Goal: Book appointment/travel/reservation

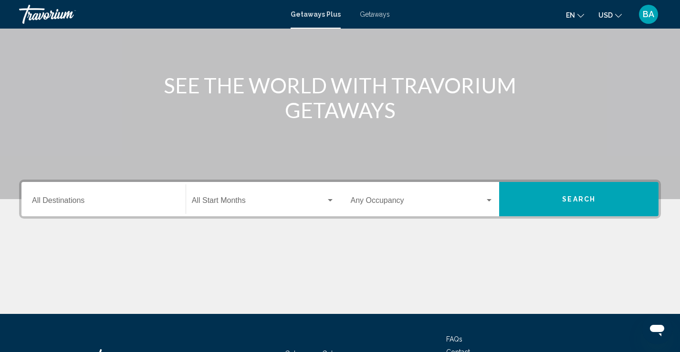
scroll to position [70, 0]
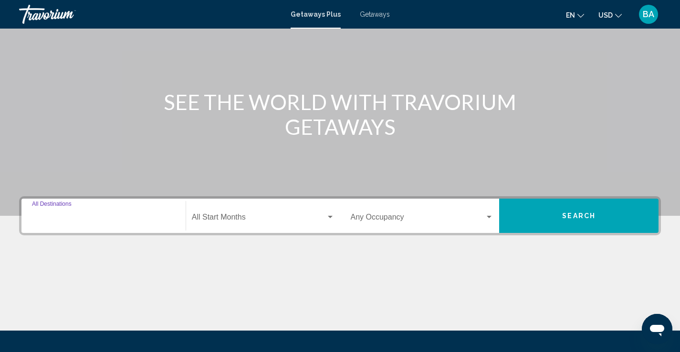
click at [107, 220] on input "Destination All Destinations" at bounding box center [103, 219] width 143 height 9
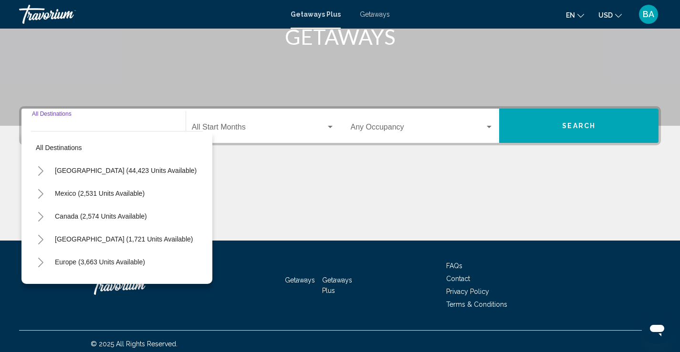
scroll to position [165, 0]
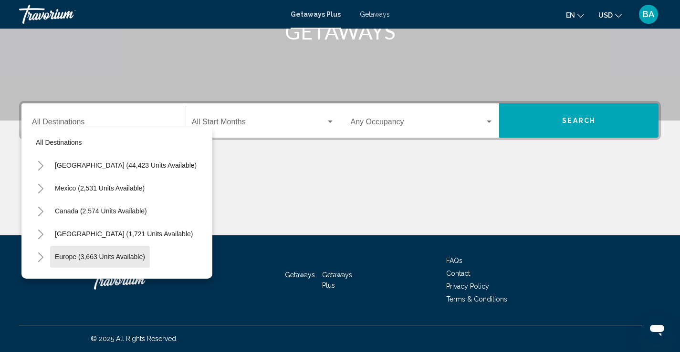
drag, startPoint x: 115, startPoint y: 258, endPoint x: 120, endPoint y: 255, distance: 5.4
click at [116, 257] on span "Europe (3,663 units available)" at bounding box center [100, 257] width 90 height 8
type input "**********"
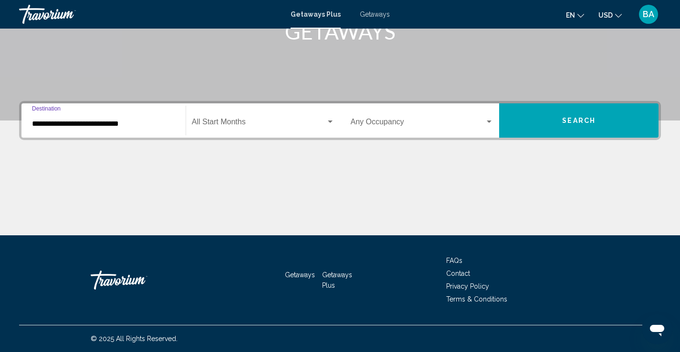
click at [331, 120] on div "Search widget" at bounding box center [330, 122] width 9 height 8
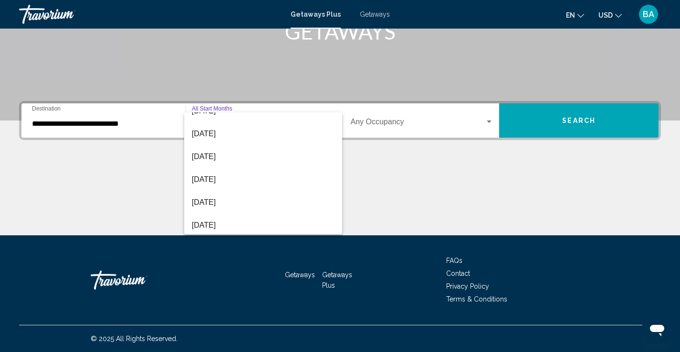
scroll to position [95, 0]
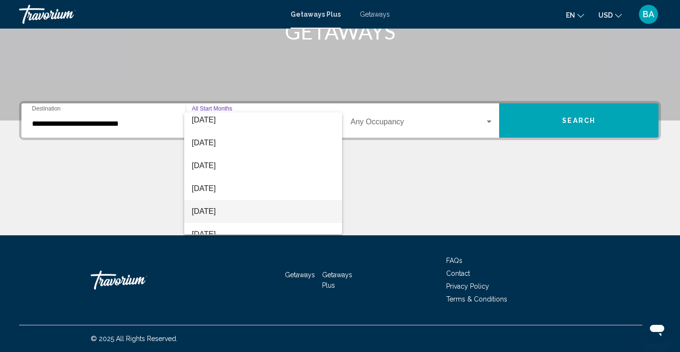
click at [240, 211] on span "[DATE]" at bounding box center [263, 211] width 143 height 23
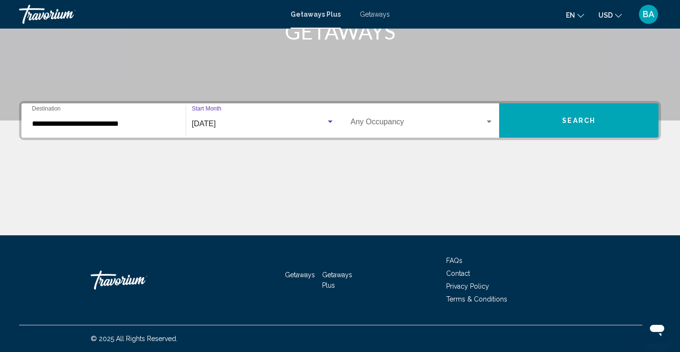
click at [486, 122] on div "Search widget" at bounding box center [489, 122] width 9 height 8
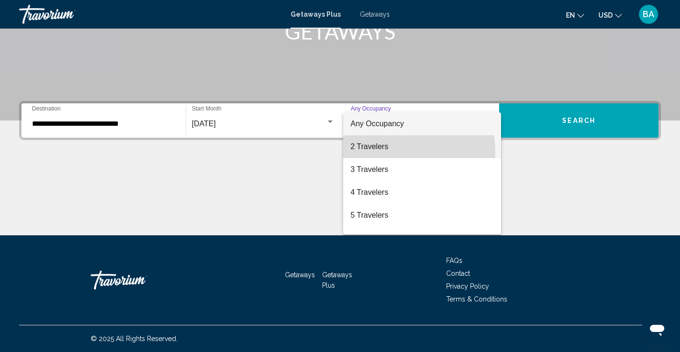
click at [391, 152] on span "2 Travelers" at bounding box center [422, 146] width 143 height 23
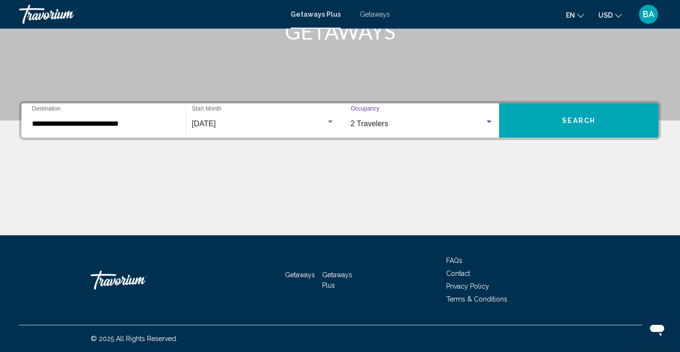
click at [562, 123] on button "Search" at bounding box center [578, 120] width 159 height 34
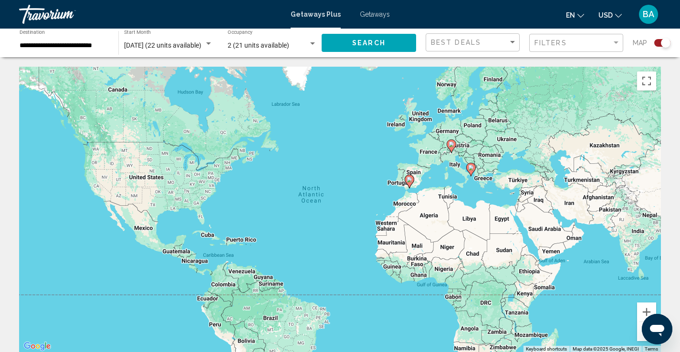
click at [618, 16] on icon "Change currency" at bounding box center [618, 15] width 7 height 7
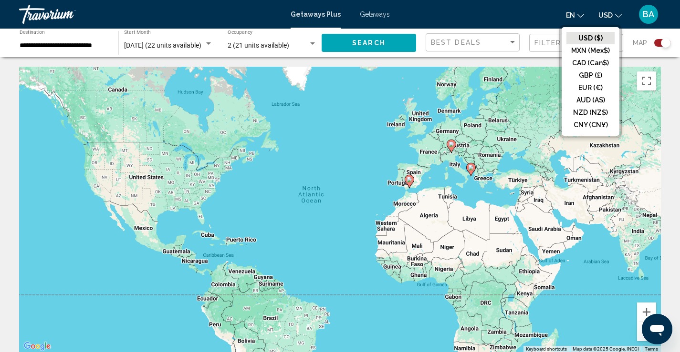
click at [589, 59] on button "CAD (Can$)" at bounding box center [590, 63] width 48 height 12
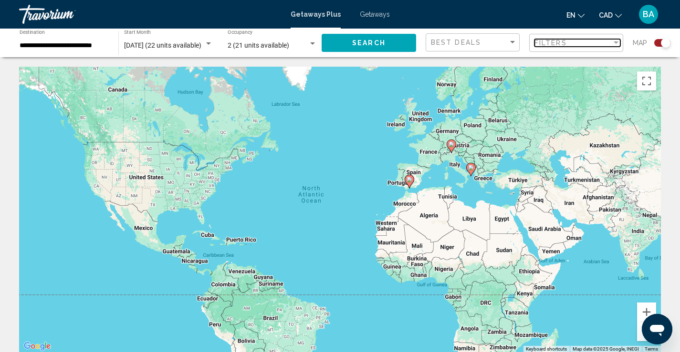
click at [615, 44] on div "Filter" at bounding box center [615, 42] width 5 height 2
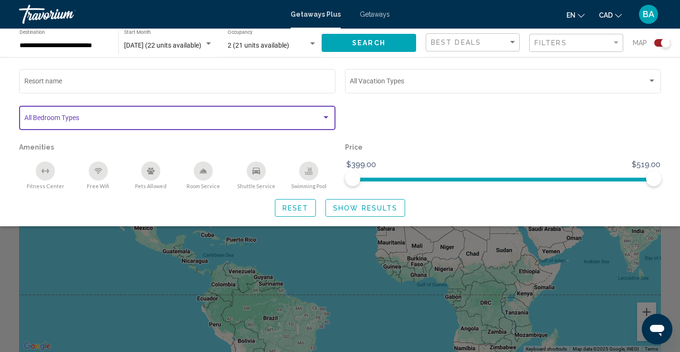
click at [94, 117] on span "Search widget" at bounding box center [173, 120] width 298 height 8
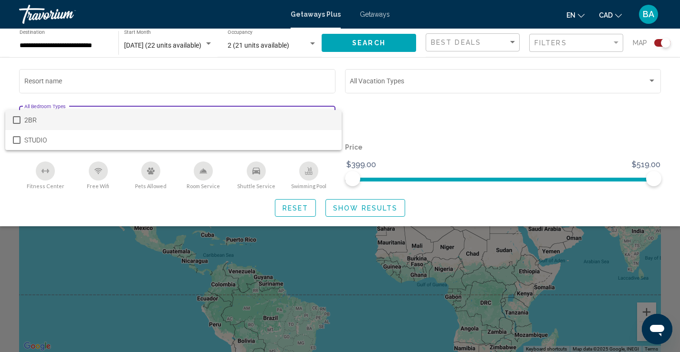
click at [385, 106] on div at bounding box center [340, 176] width 680 height 352
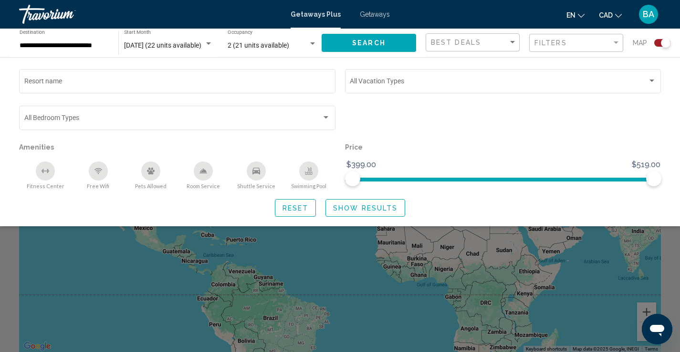
click at [359, 210] on span "Show Results" at bounding box center [365, 209] width 64 height 8
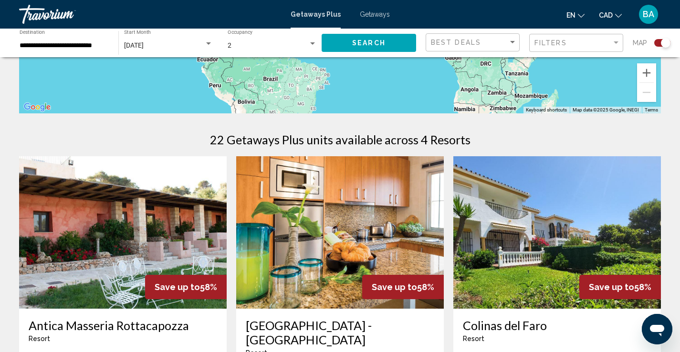
scroll to position [238, 0]
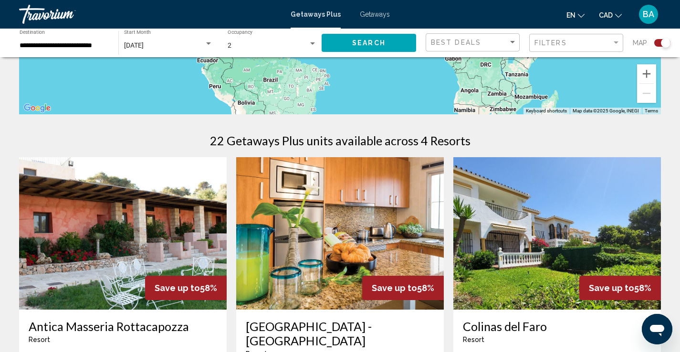
click at [363, 240] on img "Main content" at bounding box center [339, 233] width 207 height 153
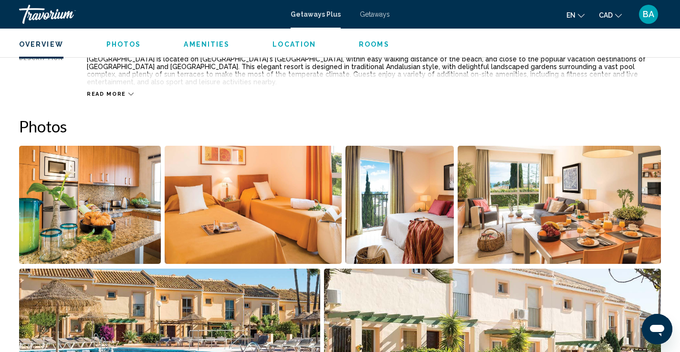
scroll to position [382, 0]
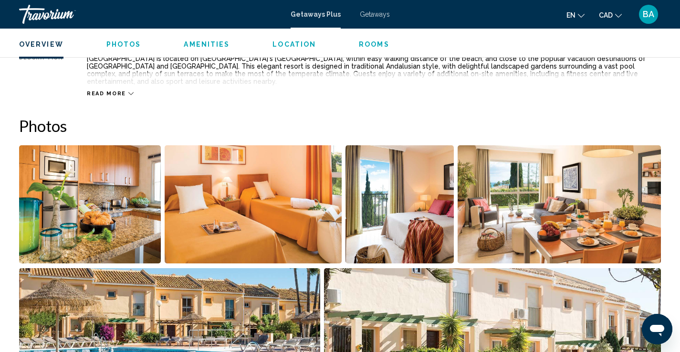
click at [120, 197] on img "Open full-screen image slider" at bounding box center [90, 204] width 142 height 118
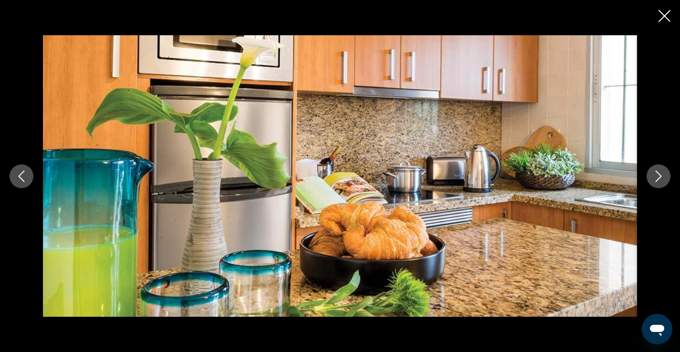
click at [660, 173] on icon "Next image" at bounding box center [657, 176] width 11 height 11
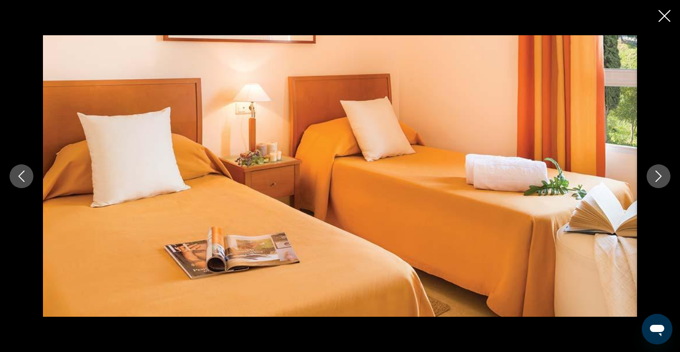
click at [660, 173] on icon "Next image" at bounding box center [657, 176] width 11 height 11
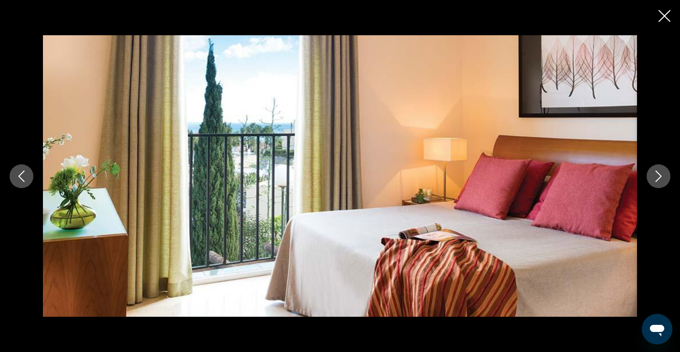
click at [660, 173] on icon "Next image" at bounding box center [657, 176] width 11 height 11
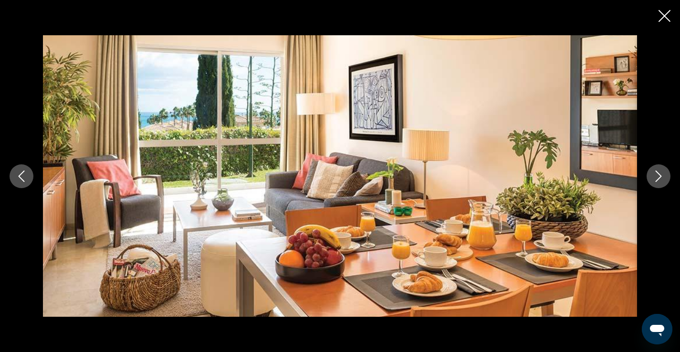
click at [660, 173] on icon "Next image" at bounding box center [657, 176] width 11 height 11
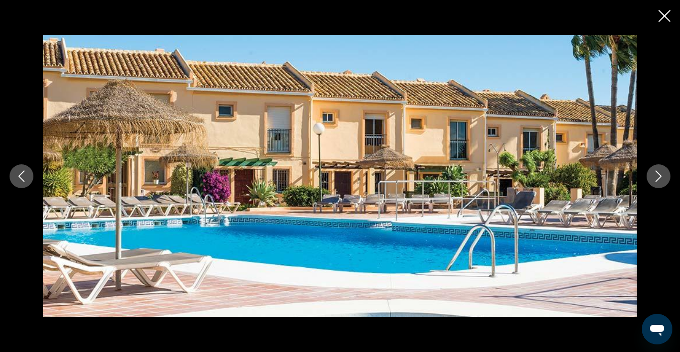
click at [660, 173] on icon "Next image" at bounding box center [657, 176] width 11 height 11
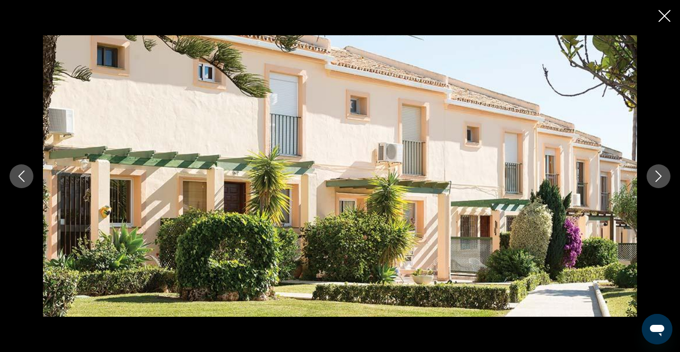
click at [660, 173] on icon "Next image" at bounding box center [657, 176] width 11 height 11
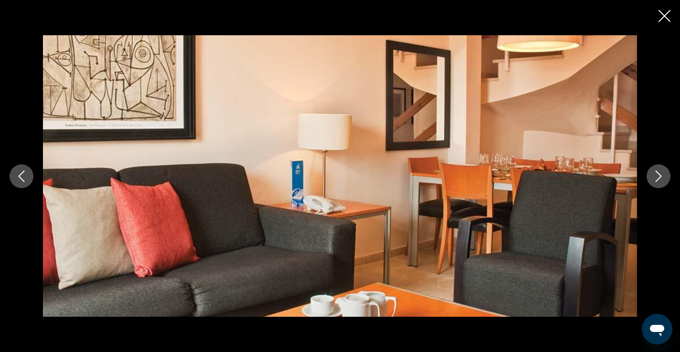
click at [660, 173] on icon "Next image" at bounding box center [657, 176] width 11 height 11
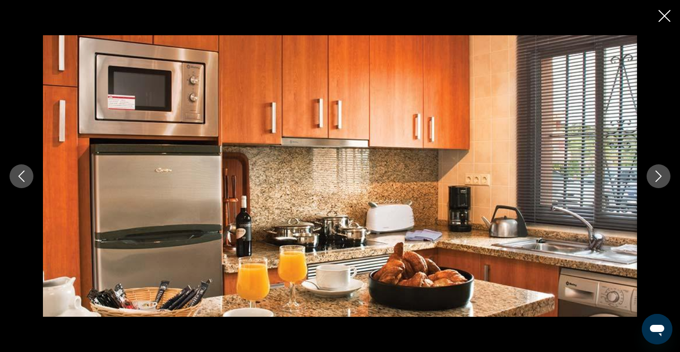
click at [660, 173] on icon "Next image" at bounding box center [657, 176] width 11 height 11
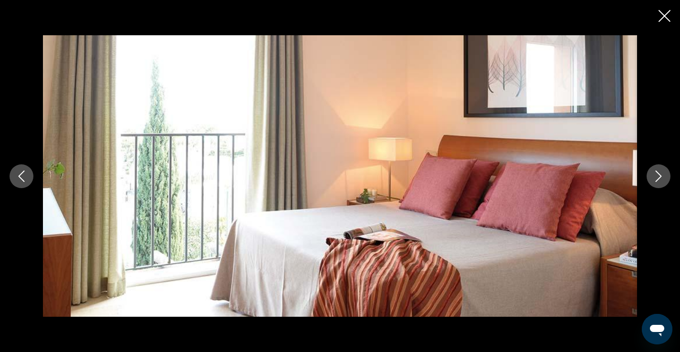
click at [660, 173] on icon "Next image" at bounding box center [657, 176] width 11 height 11
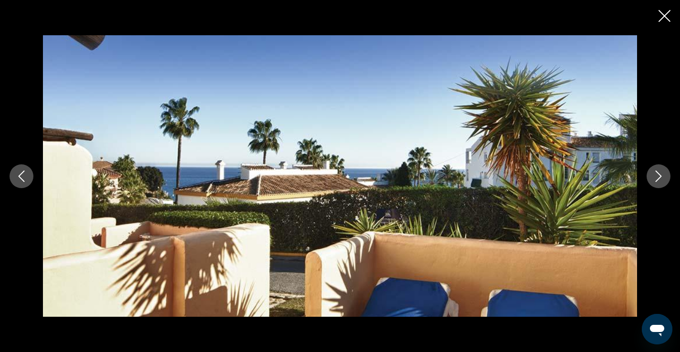
click at [660, 173] on icon "Next image" at bounding box center [657, 176] width 11 height 11
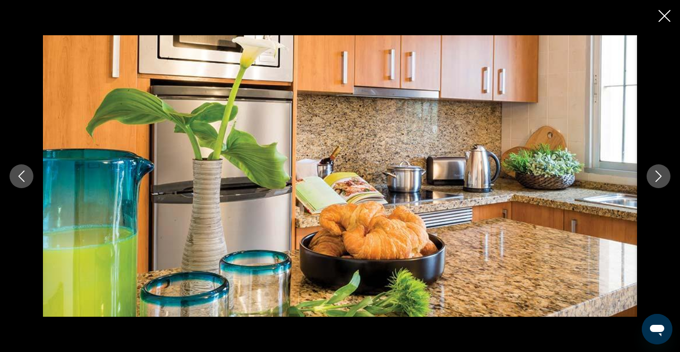
click at [659, 16] on icon "Close slideshow" at bounding box center [664, 16] width 12 height 12
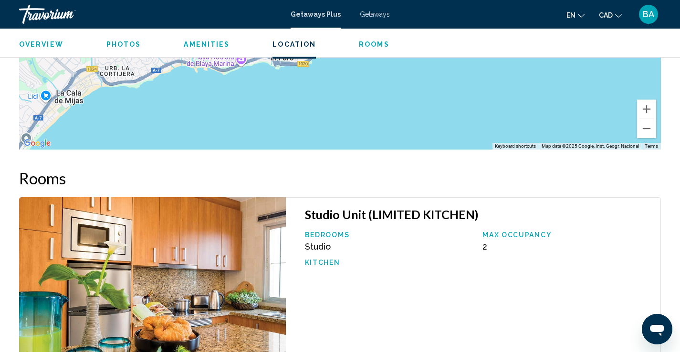
scroll to position [1359, 0]
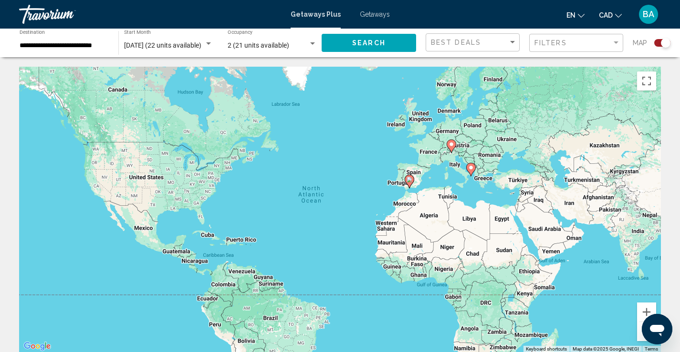
click at [113, 43] on div "**********" at bounding box center [63, 43] width 99 height 26
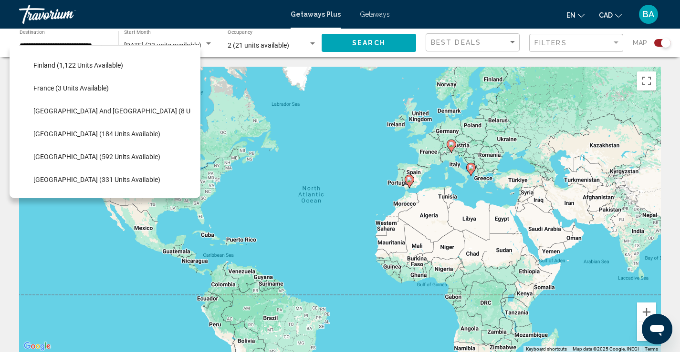
scroll to position [235, 0]
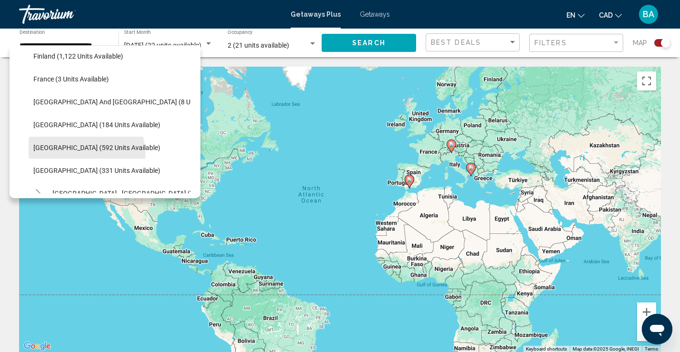
click at [86, 154] on button "[GEOGRAPHIC_DATA] (592 units available)" at bounding box center [97, 148] width 136 height 22
type input "**********"
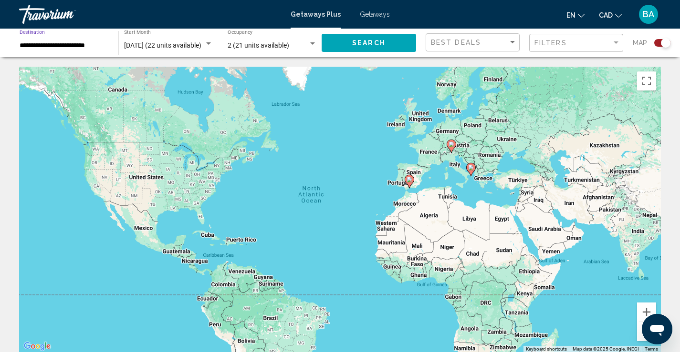
click at [355, 42] on span "Search" at bounding box center [368, 44] width 33 height 8
